Goal: Transaction & Acquisition: Purchase product/service

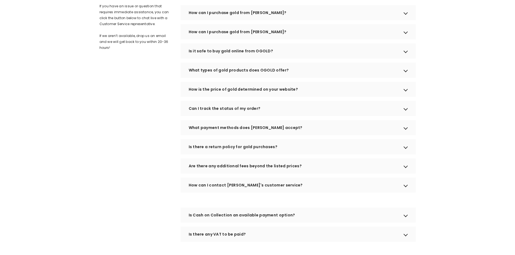
scroll to position [162, 0]
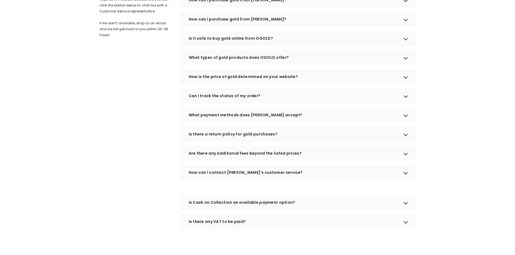
click at [285, 142] on div "Is there a return policy for gold purchases?" at bounding box center [298, 134] width 235 height 15
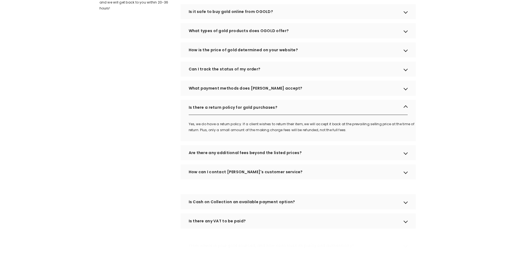
scroll to position [189, 0]
click at [310, 160] on div "Are there any additional fees beyond the listed prices?" at bounding box center [298, 152] width 235 height 15
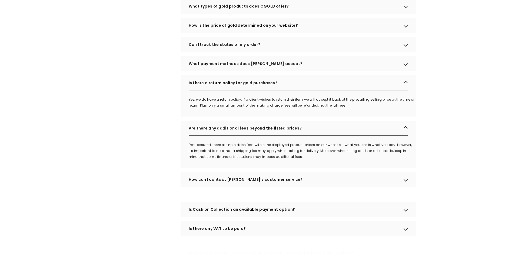
scroll to position [216, 0]
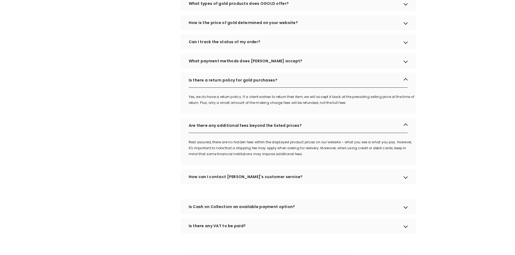
click at [292, 184] on div "How can I contact OGOLD's customer service?" at bounding box center [298, 177] width 235 height 15
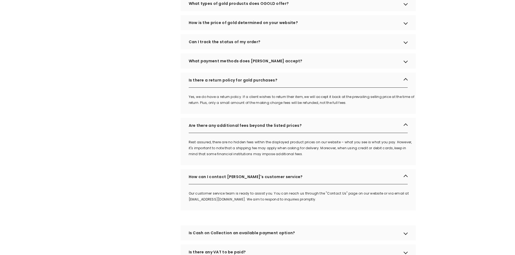
scroll to position [270, 0]
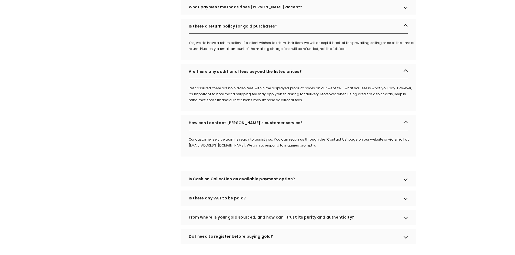
click at [306, 187] on div "Is Cash on Collection an available payment option?" at bounding box center [298, 179] width 235 height 15
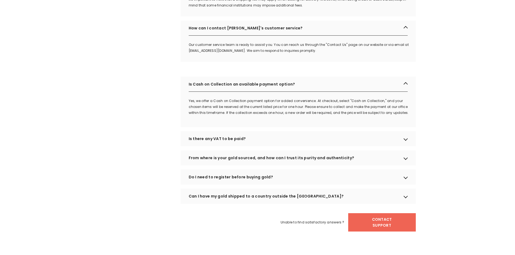
scroll to position [378, 0]
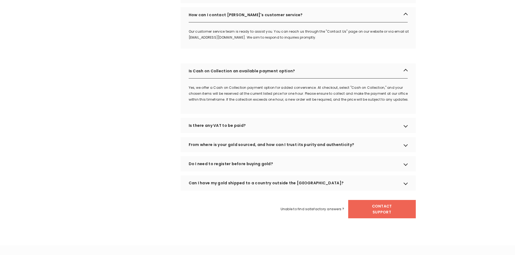
click at [258, 133] on div "Is there any VAT to be paid?" at bounding box center [298, 125] width 235 height 15
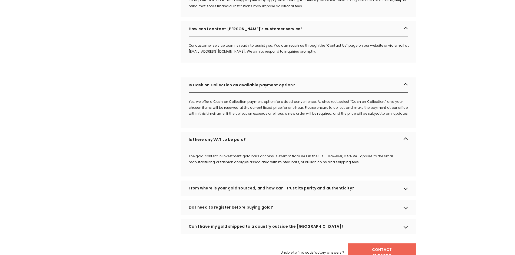
scroll to position [406, 0]
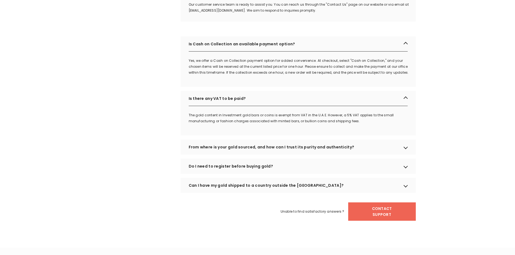
click at [274, 173] on div "Do I need to register before buying gold?" at bounding box center [298, 166] width 235 height 15
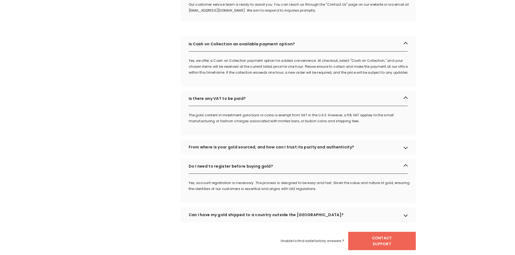
click at [320, 219] on div "Can I have my gold shipped to a country outside the UAE?" at bounding box center [298, 215] width 235 height 15
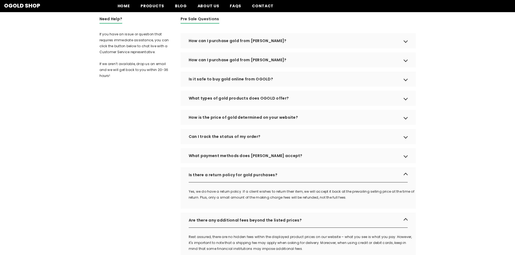
scroll to position [108, 0]
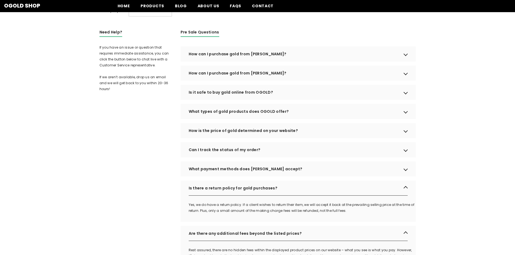
click at [270, 62] on div "How can I purchase gold from OGOLD?" at bounding box center [298, 54] width 235 height 15
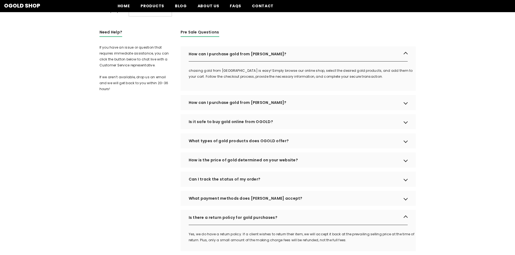
click at [268, 110] on div "How can I purchase gold from OGOLD?" at bounding box center [298, 102] width 235 height 15
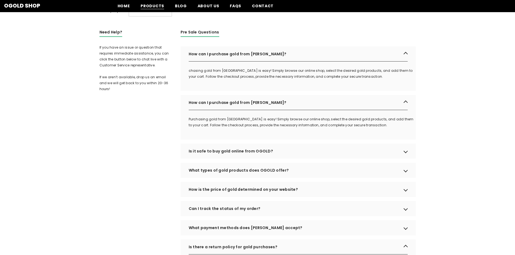
click at [148, 8] on span "Products" at bounding box center [153, 6] width 24 height 6
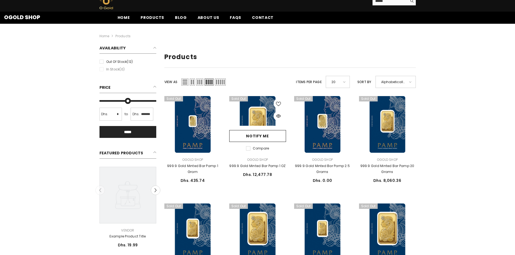
scroll to position [27, 0]
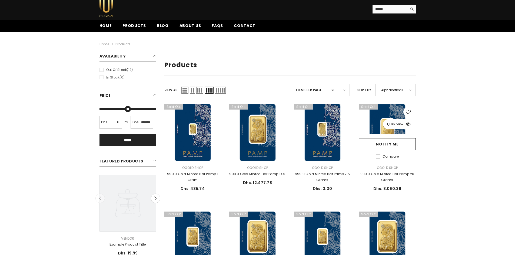
click at [409, 122] on icon "button" at bounding box center [408, 124] width 5 height 5
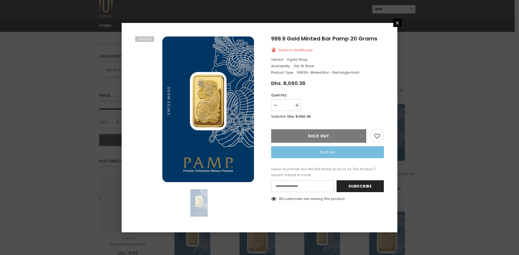
click at [397, 24] on icon "Close" at bounding box center [397, 23] width 4 height 4
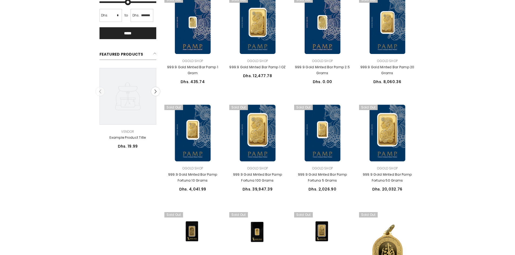
scroll to position [189, 0]
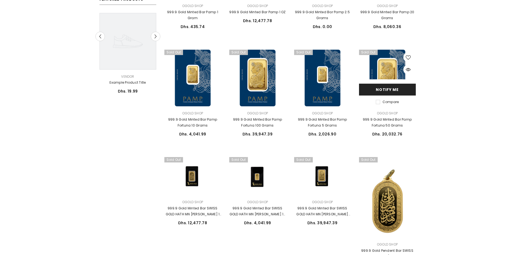
click at [401, 88] on link "Notify me" at bounding box center [387, 90] width 57 height 12
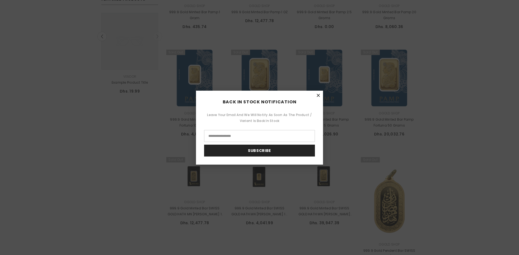
click at [319, 97] on icon "Close" at bounding box center [318, 96] width 4 height 4
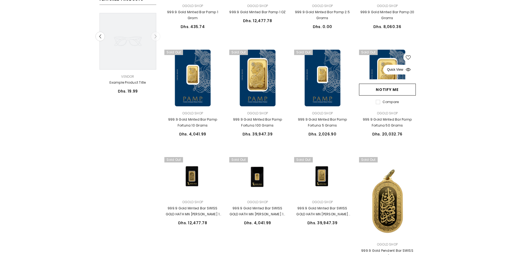
click at [406, 67] on span "Quick View" at bounding box center [397, 70] width 28 height 10
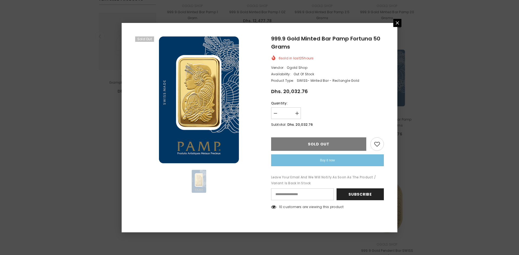
click at [295, 111] on button "Increase quantity for 999.9 Gold Minted Bar Pamp Fortuna 50 Grams" at bounding box center [297, 114] width 8 height 12
type input "*"
click at [397, 24] on icon "Close" at bounding box center [397, 23] width 4 height 4
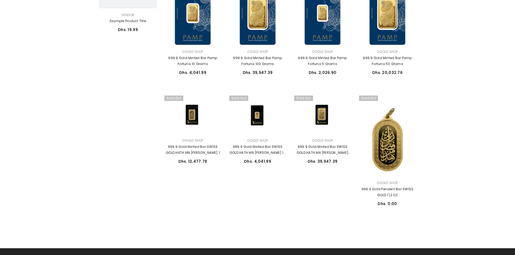
scroll to position [297, 0]
